Goal: Information Seeking & Learning: Learn about a topic

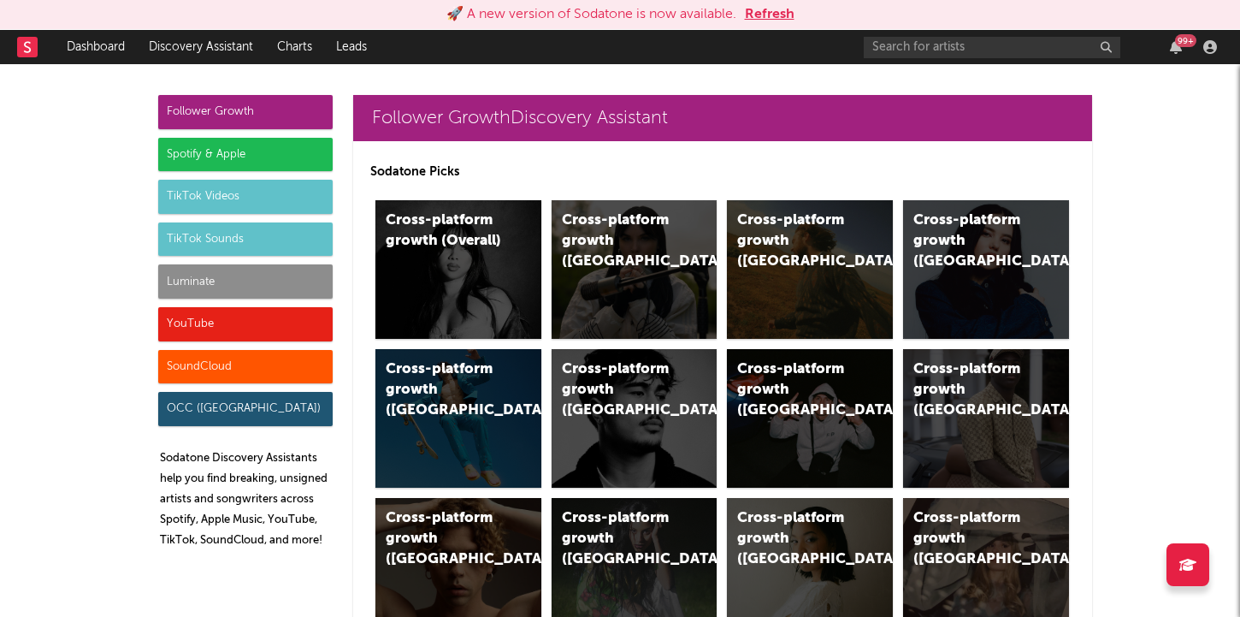
click at [192, 408] on div "OCC (UK)" at bounding box center [245, 409] width 175 height 34
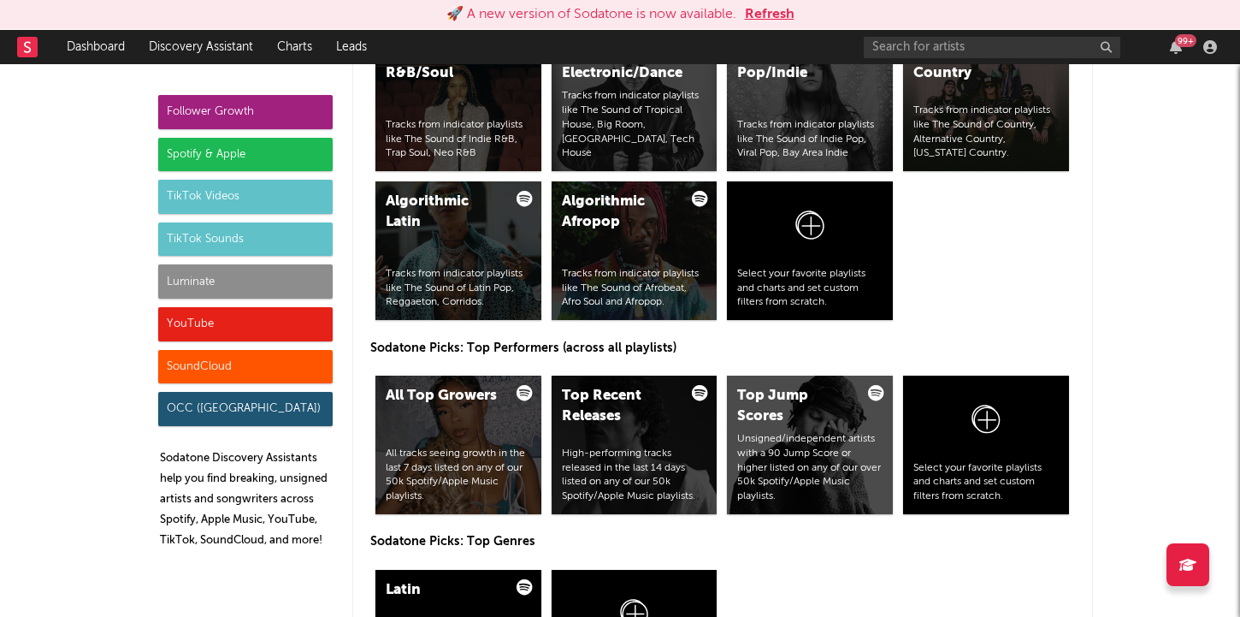
scroll to position [2058, 0]
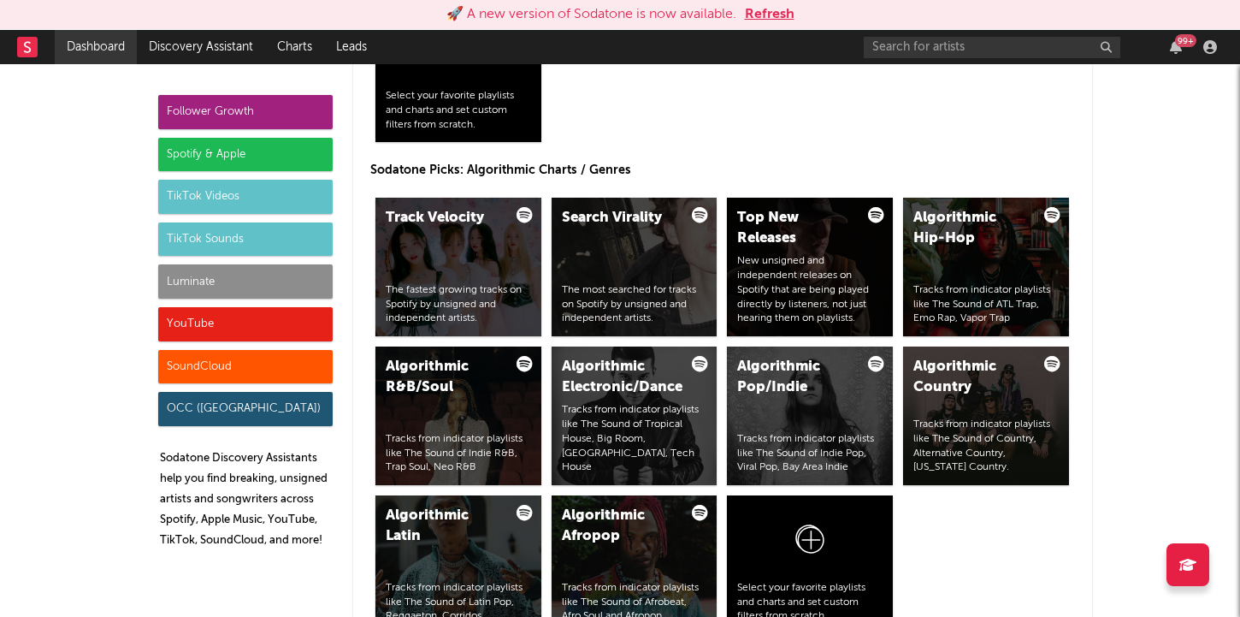
click at [105, 44] on link "Dashboard" at bounding box center [96, 47] width 82 height 34
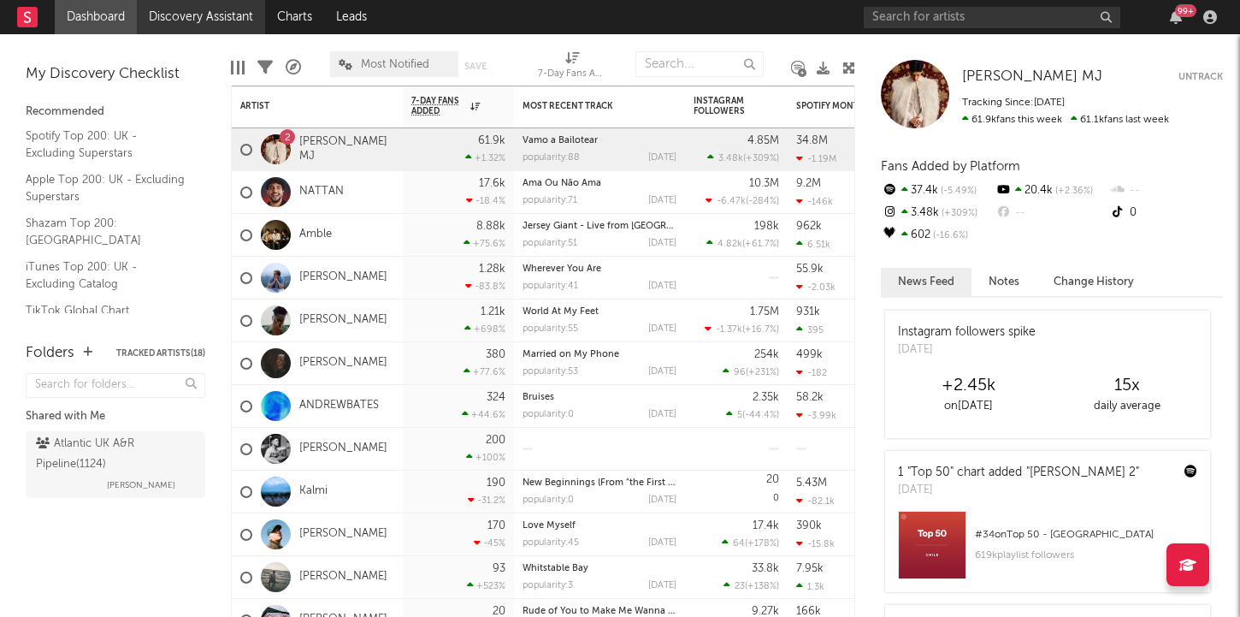
click at [212, 27] on link "Discovery Assistant" at bounding box center [201, 17] width 128 height 34
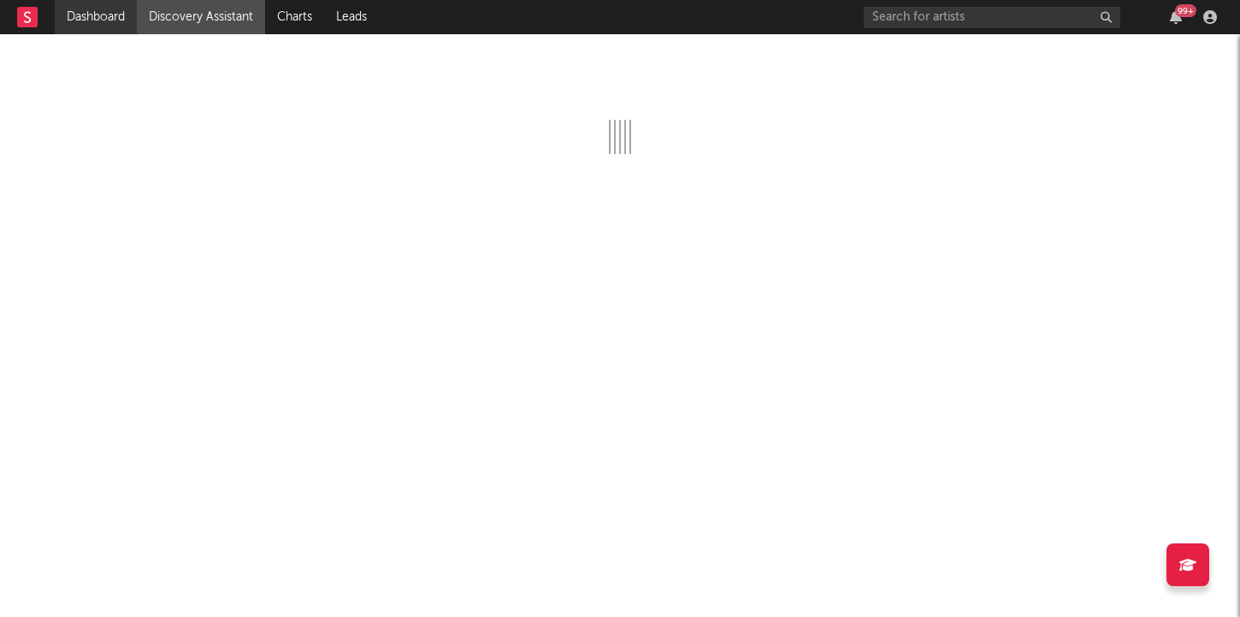
click at [106, 20] on link "Dashboard" at bounding box center [96, 17] width 82 height 34
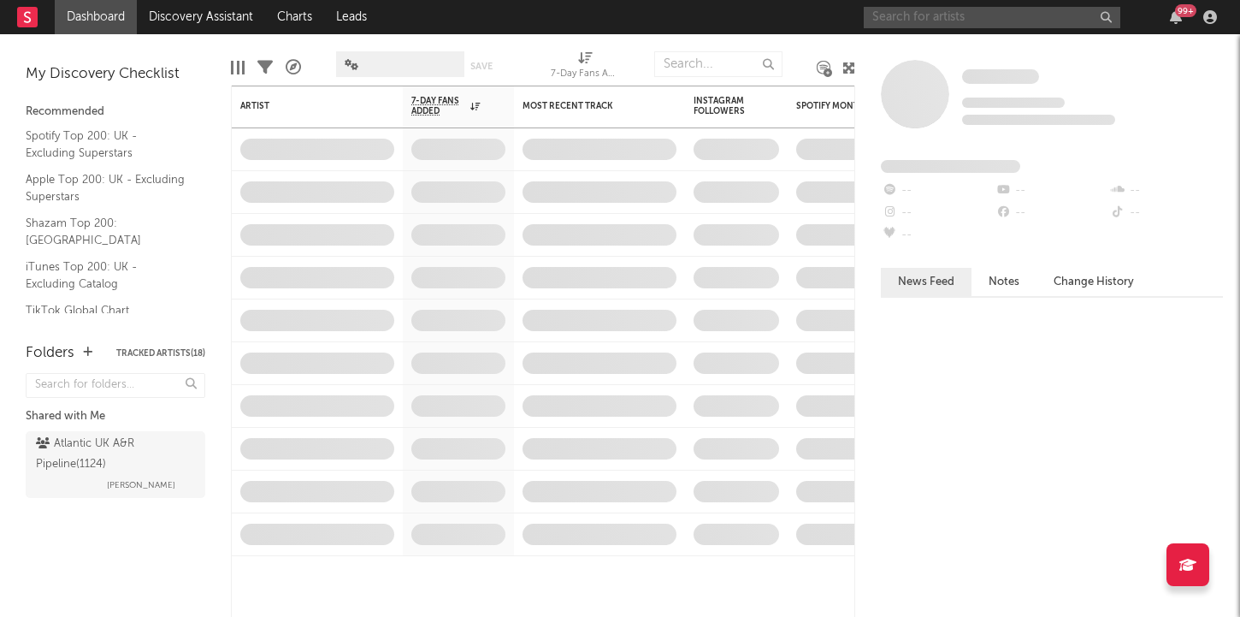
click at [926, 17] on input "text" at bounding box center [992, 17] width 257 height 21
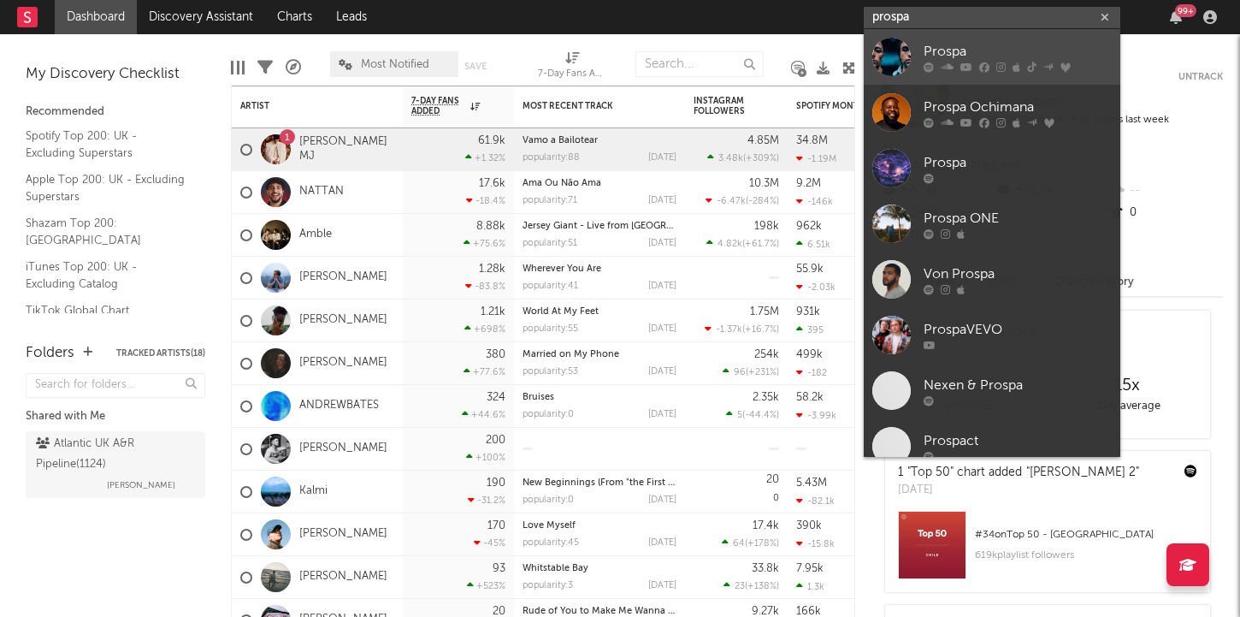
type input "prospa"
click at [963, 62] on icon at bounding box center [967, 67] width 12 height 10
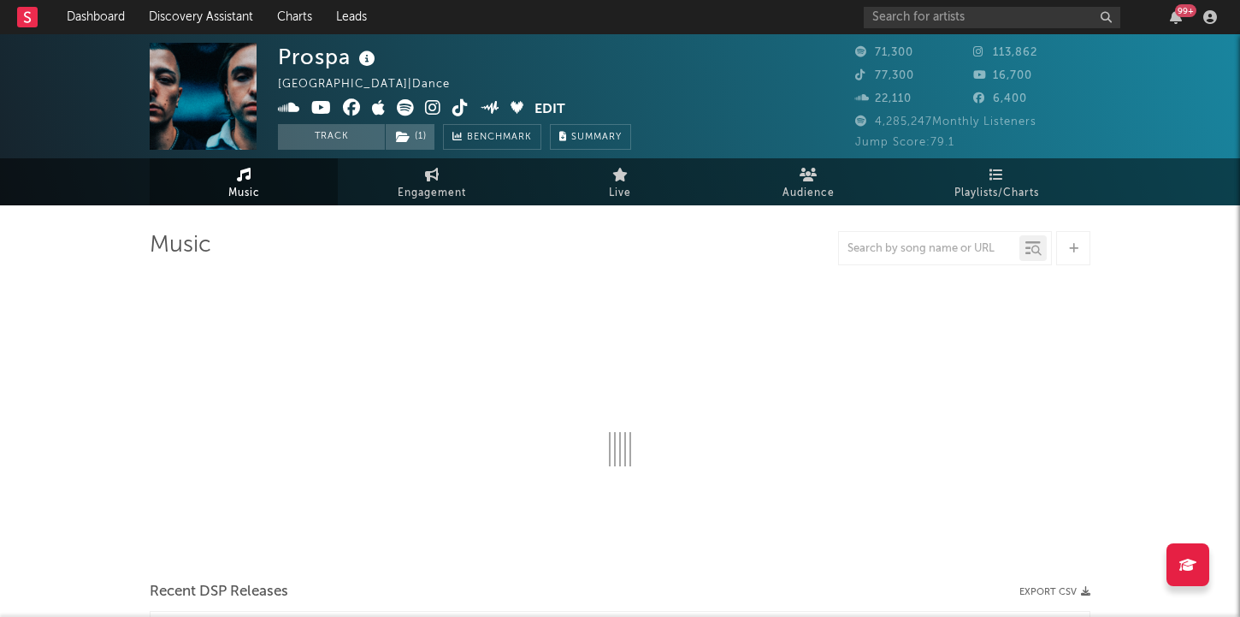
select select "6m"
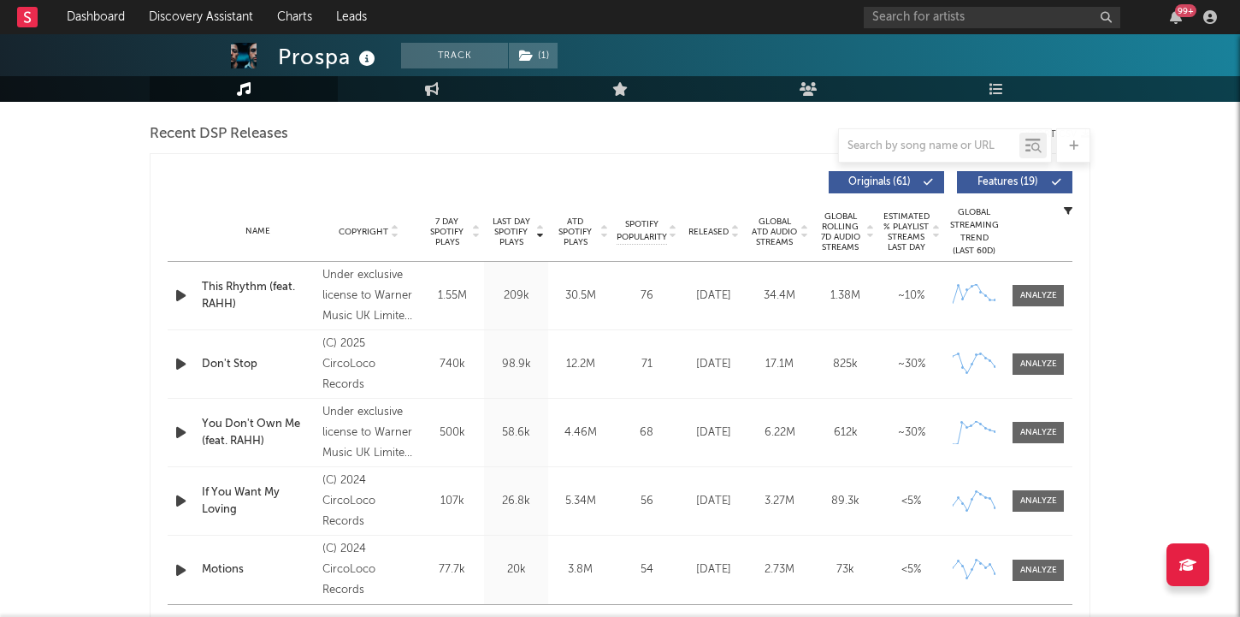
scroll to position [599, 0]
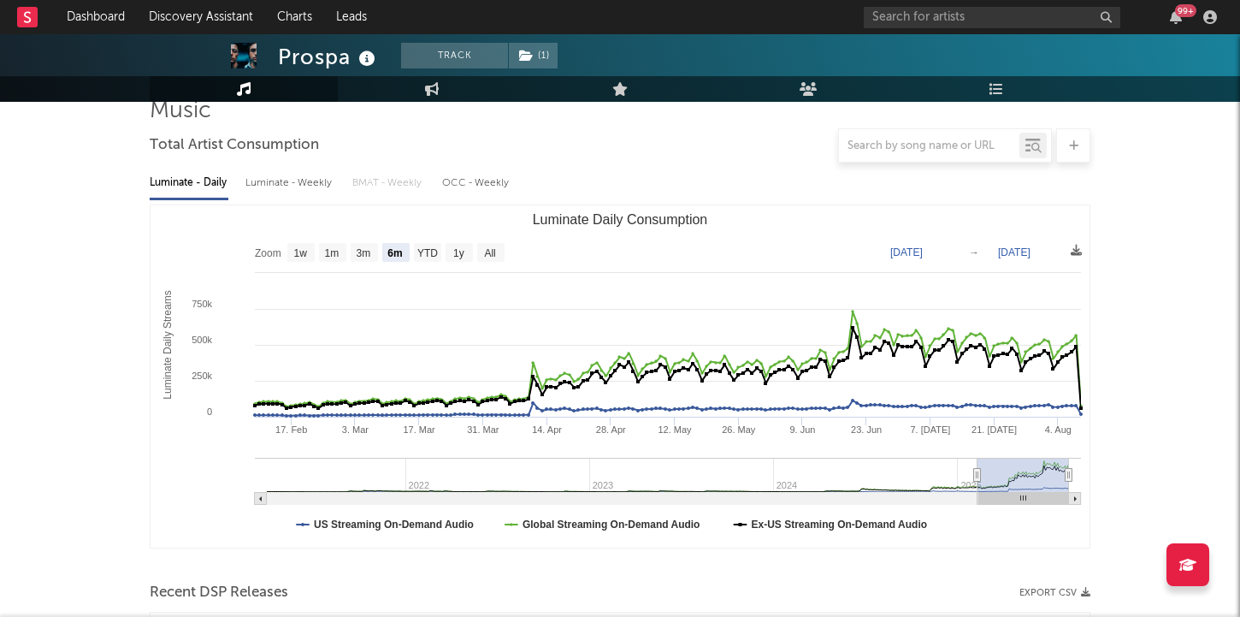
scroll to position [0, 0]
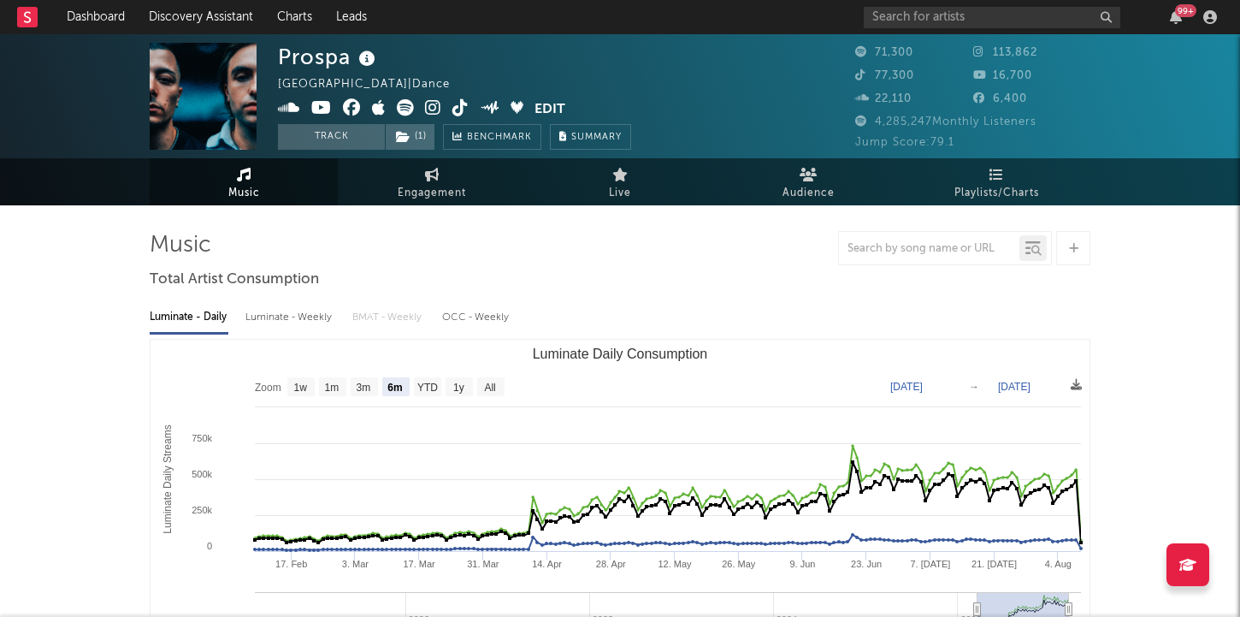
click at [545, 355] on text "Luminate Daily Consumption" at bounding box center [620, 353] width 175 height 15
